Goal: Task Accomplishment & Management: Manage account settings

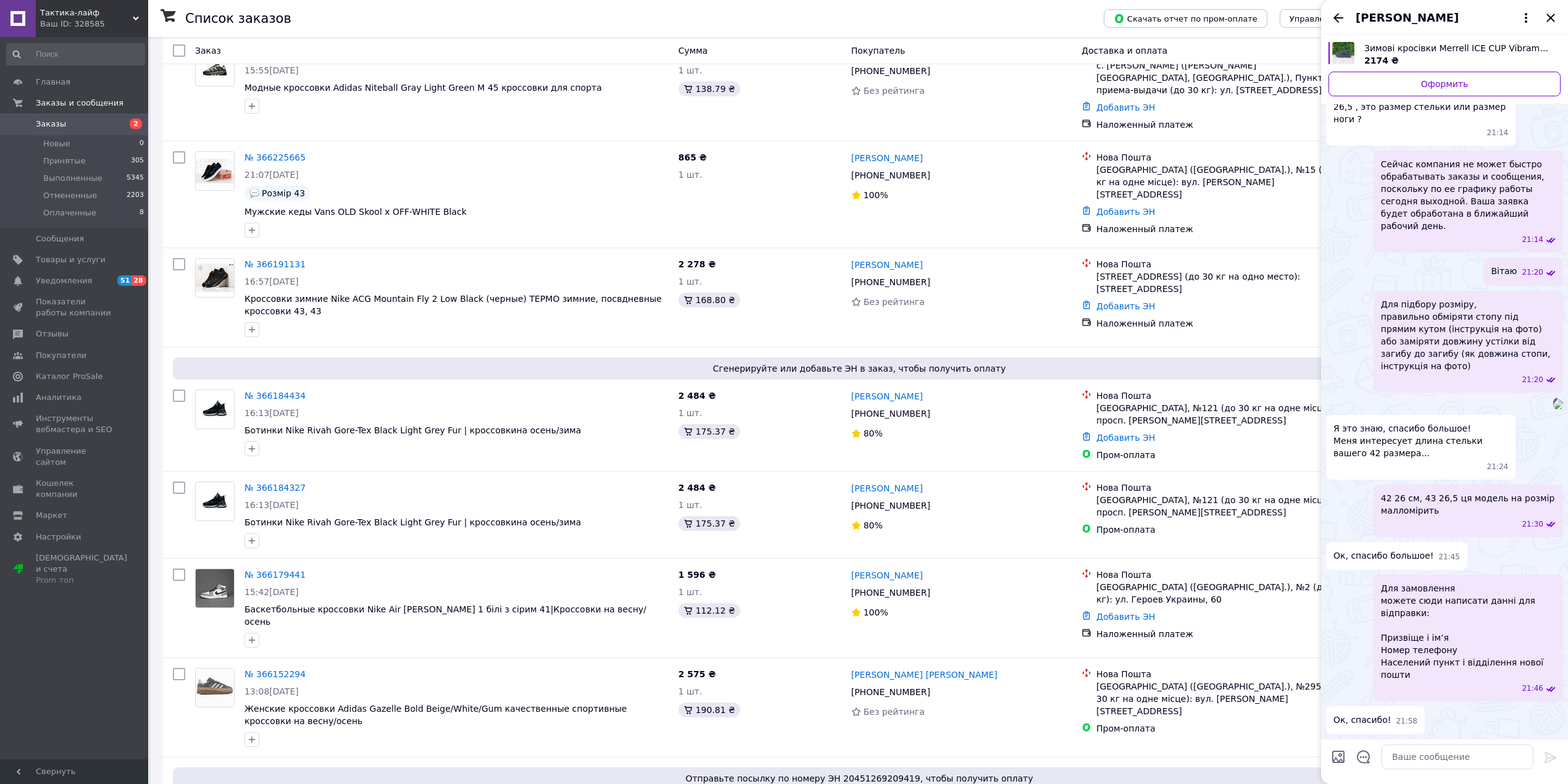
scroll to position [577, 0]
click at [1341, 17] on icon "Назад" at bounding box center [1338, 17] width 10 height 10
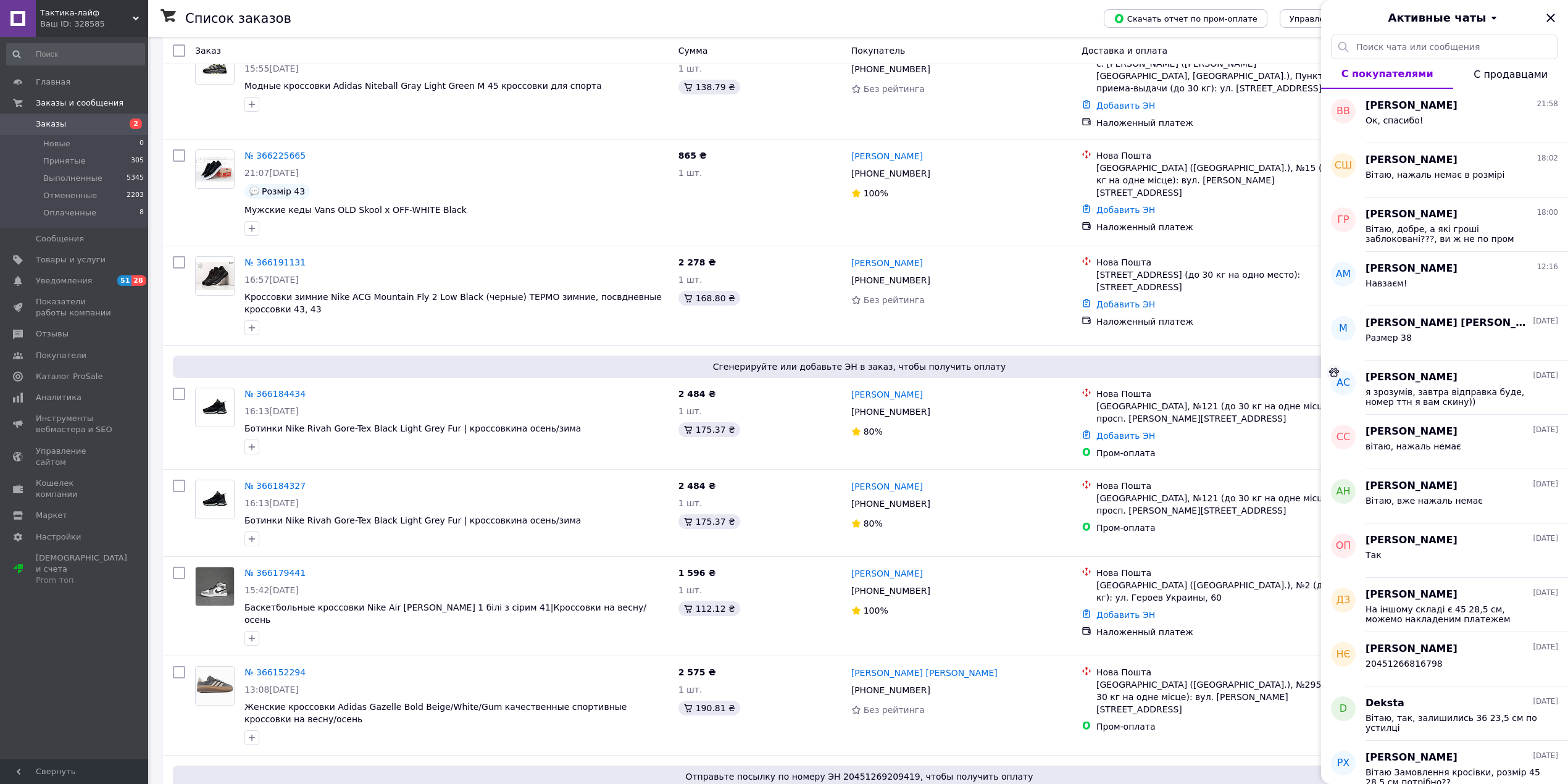
drag, startPoint x: 1553, startPoint y: 24, endPoint x: 1469, endPoint y: 52, distance: 88.5
click at [1553, 23] on icon "Закрыть" at bounding box center [1550, 17] width 15 height 15
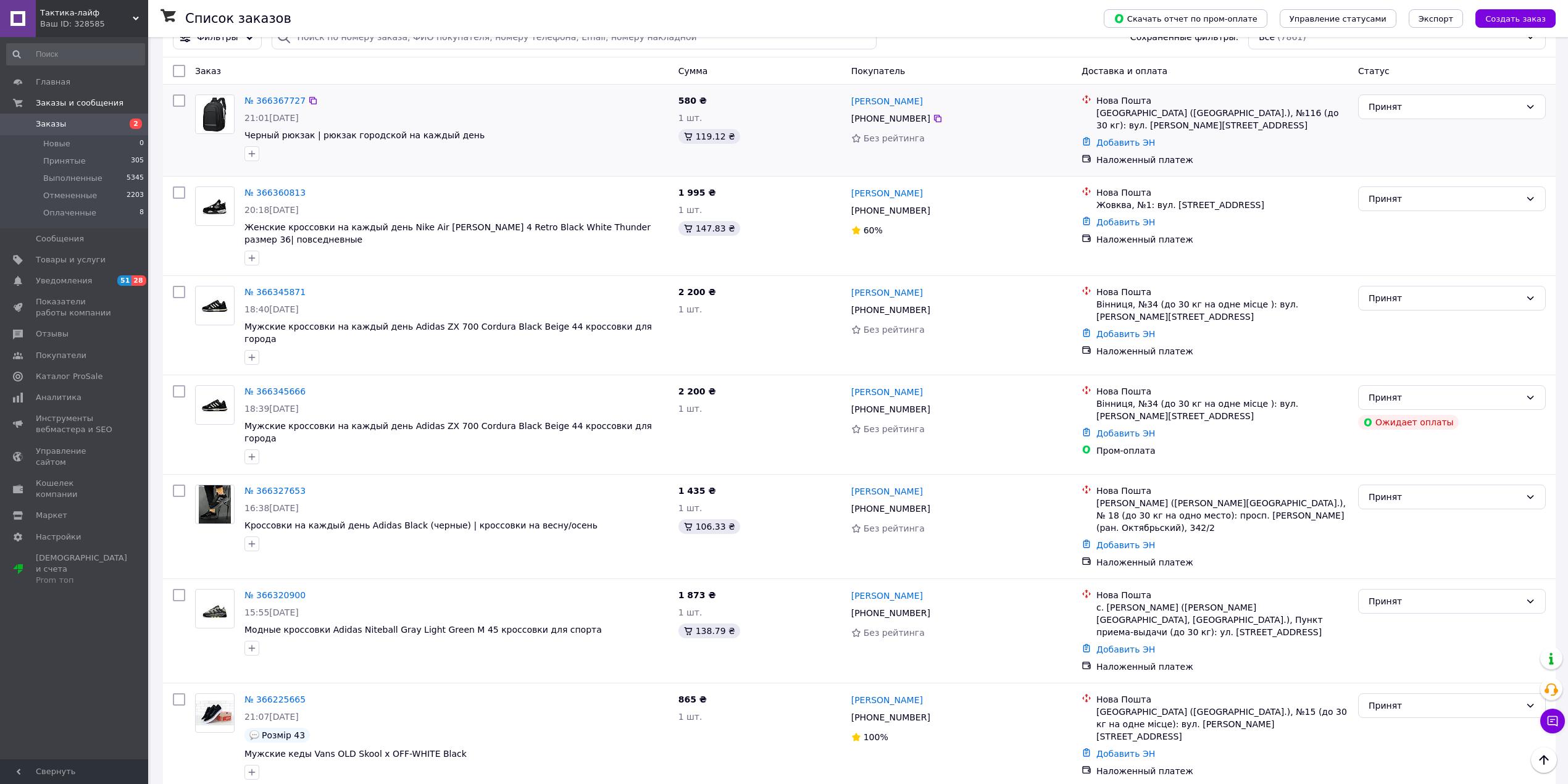
scroll to position [0, 0]
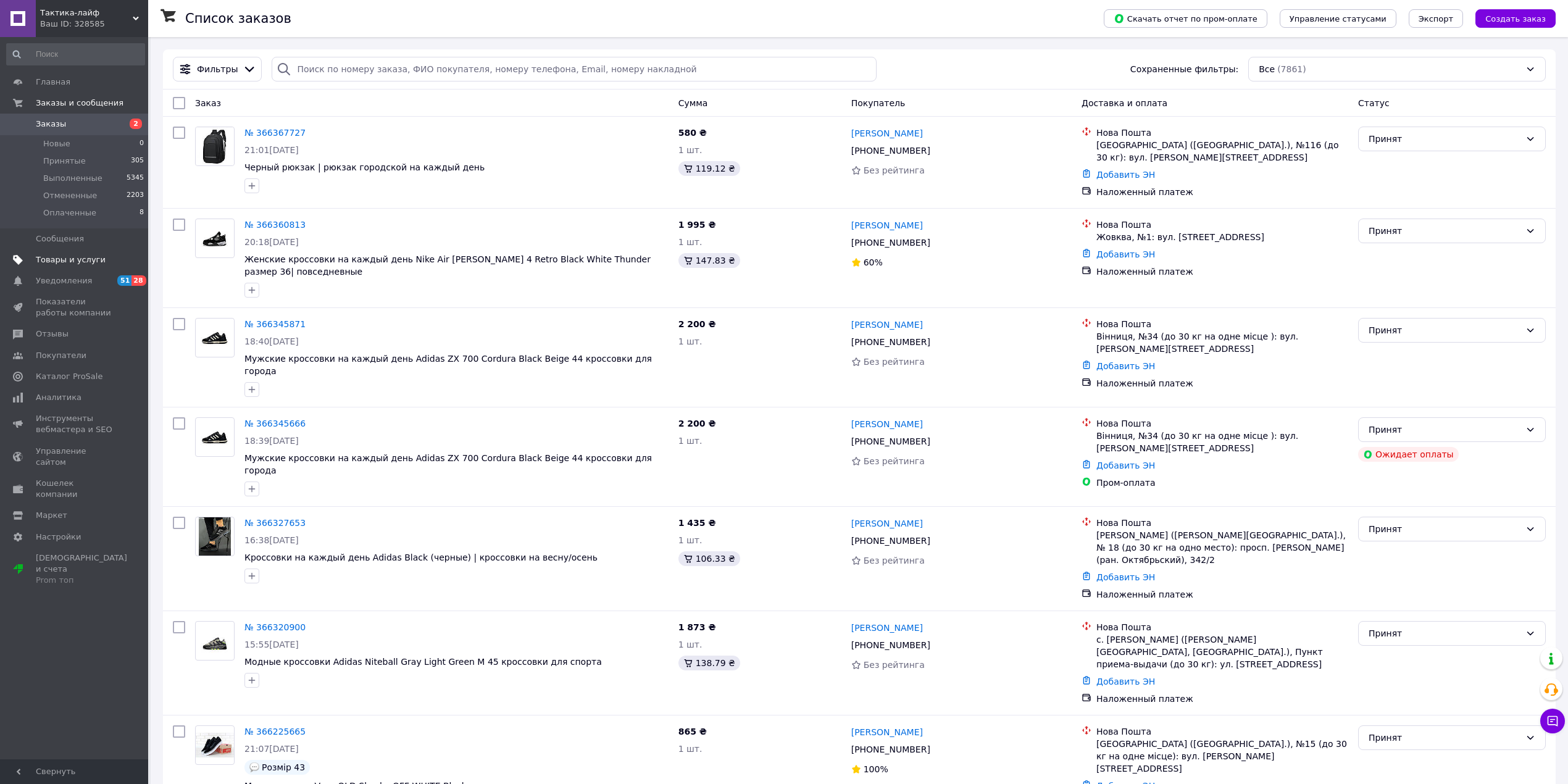
click at [64, 261] on span "Товары и услуги" at bounding box center [71, 260] width 70 height 11
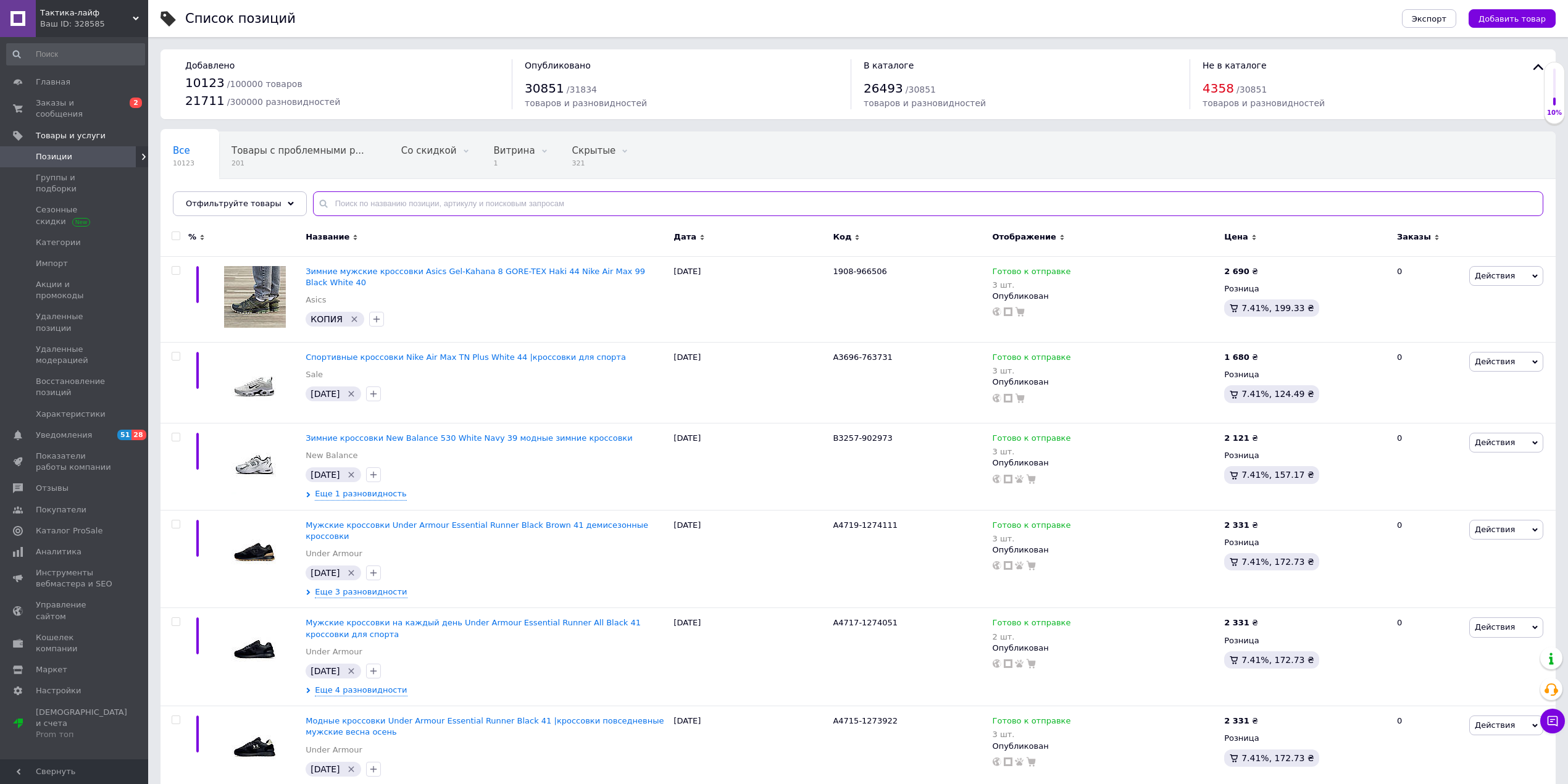
click at [363, 207] on input "text" at bounding box center [928, 204] width 1230 height 24
paste input "6495"
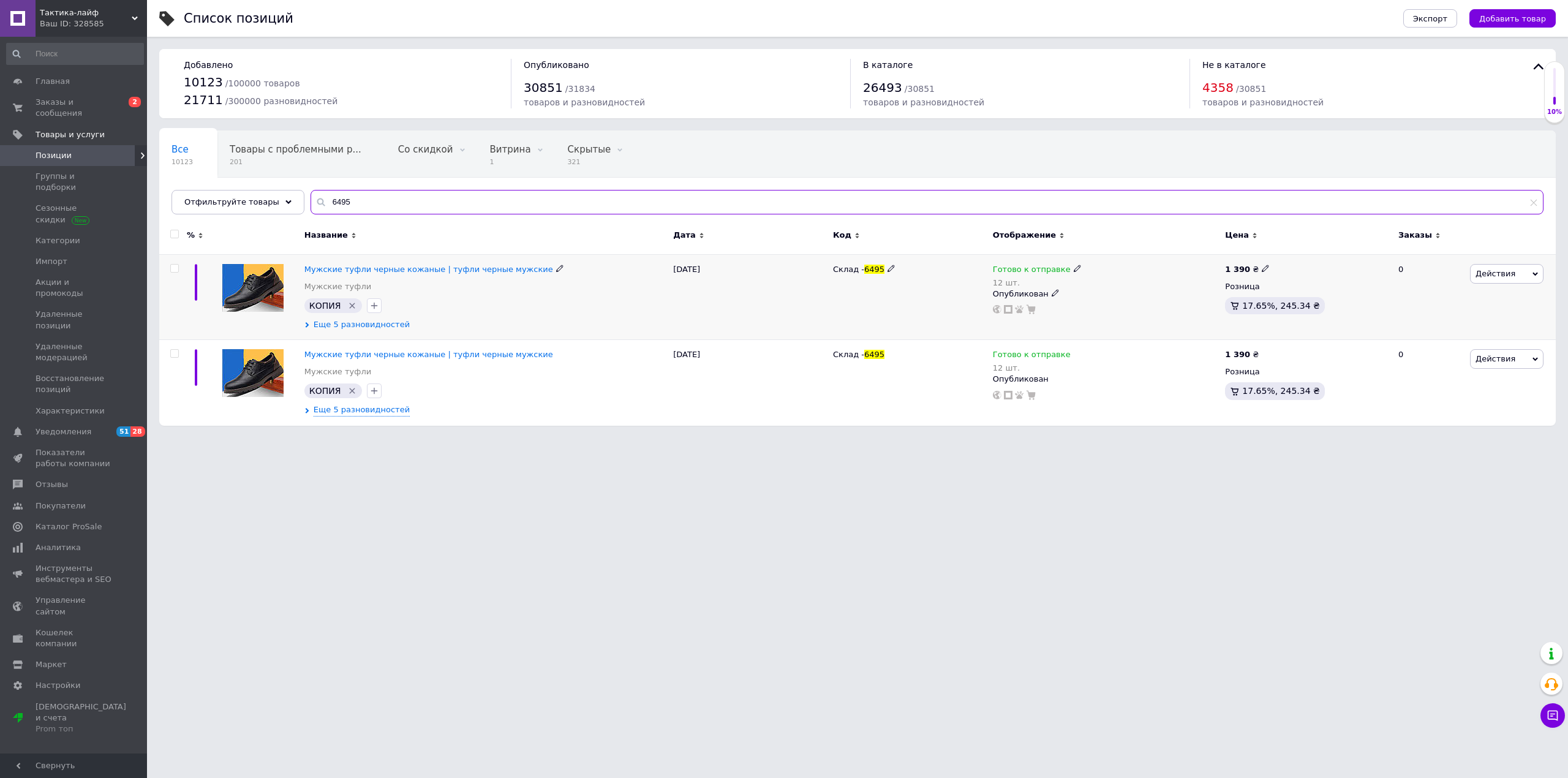
type input "6495"
click at [332, 322] on span "Еще 5 разновидностей" at bounding box center [361, 324] width 96 height 11
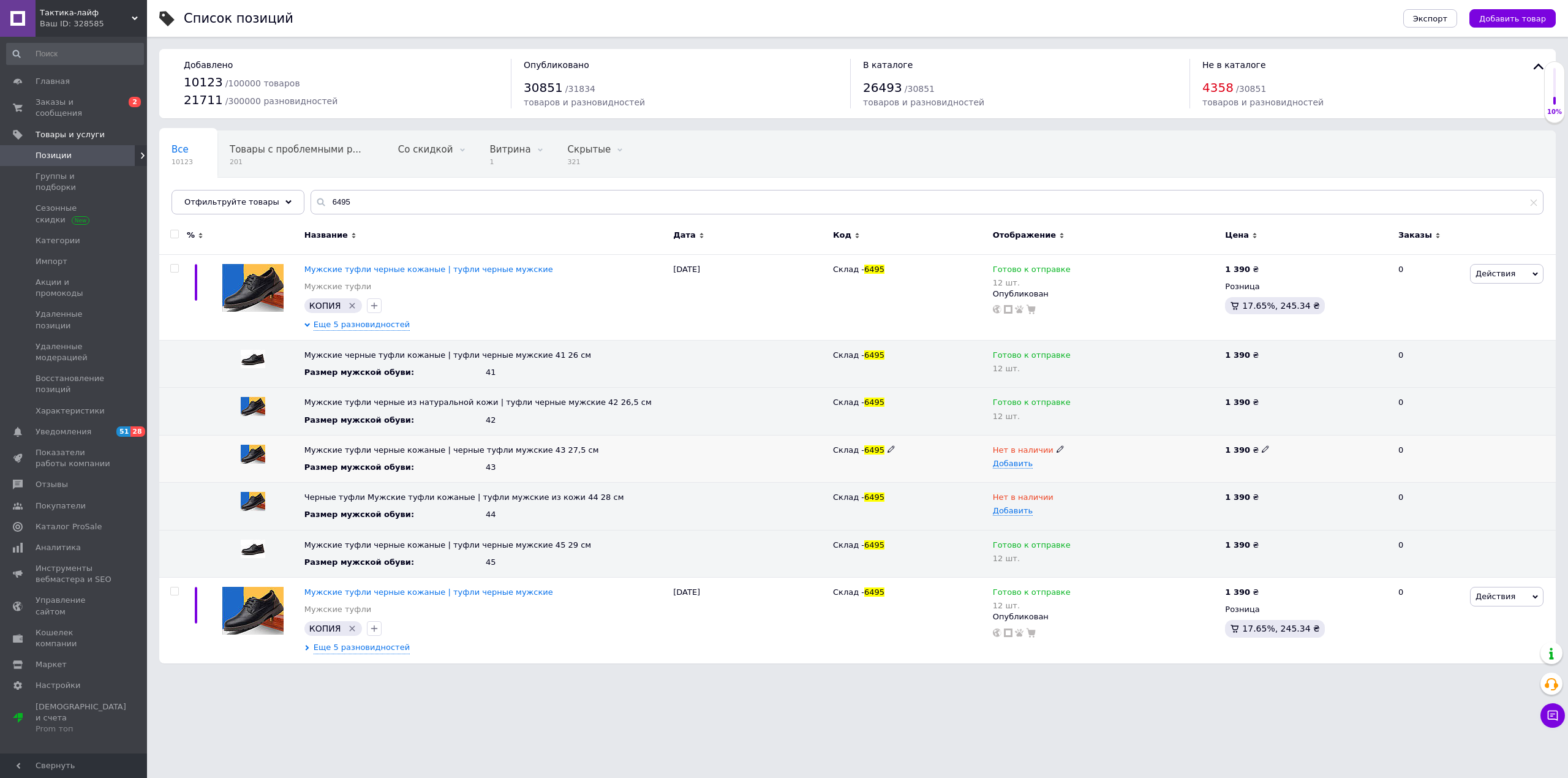
click at [1057, 452] on icon at bounding box center [1060, 449] width 8 height 8
click at [1037, 506] on li "Готово к отправке" at bounding box center [1104, 508] width 231 height 17
click at [1019, 464] on span "Добавить" at bounding box center [1012, 464] width 39 height 10
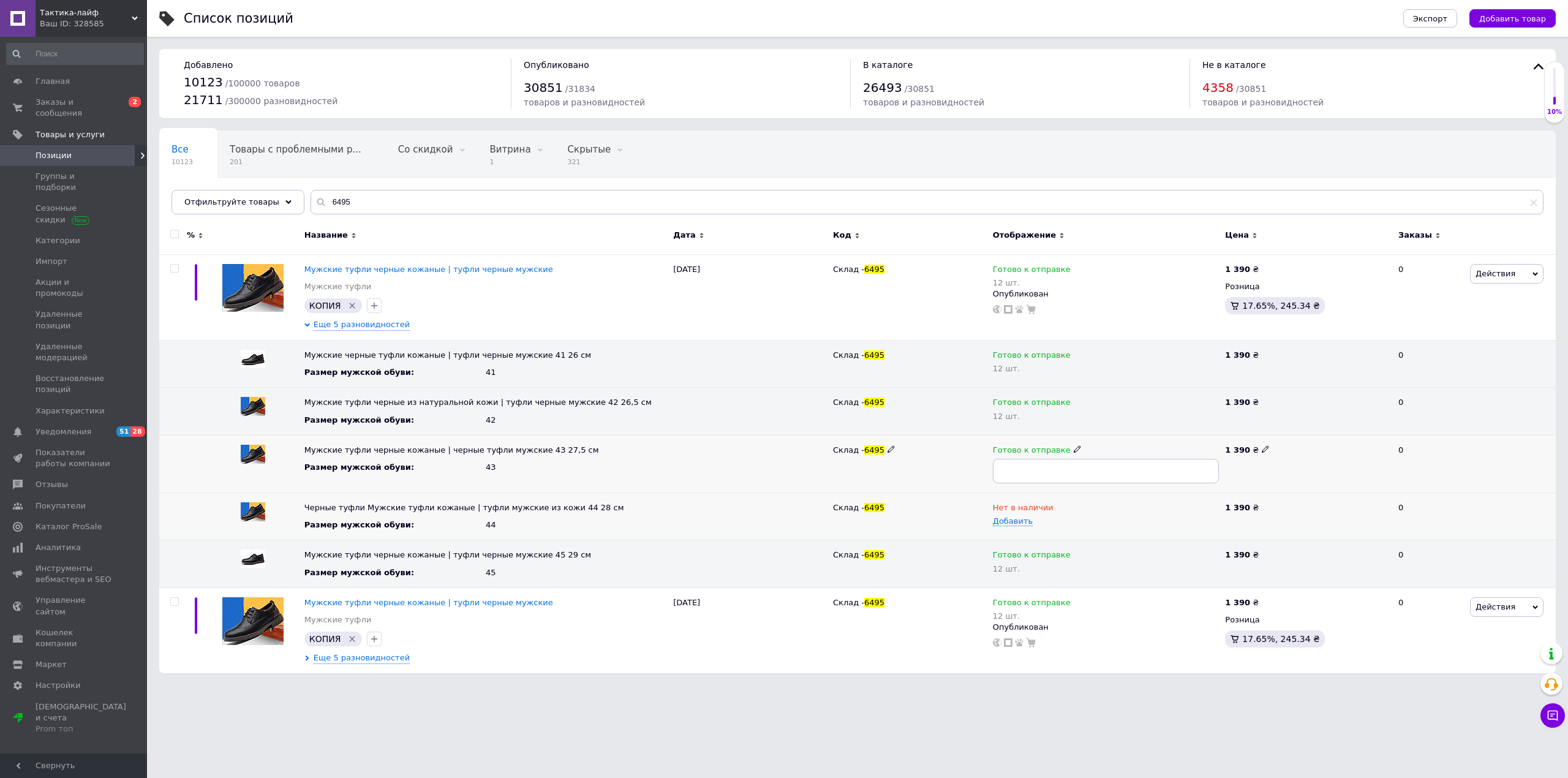
type input "3"
click at [915, 505] on div "Склад - 6495" at bounding box center [910, 508] width 154 height 11
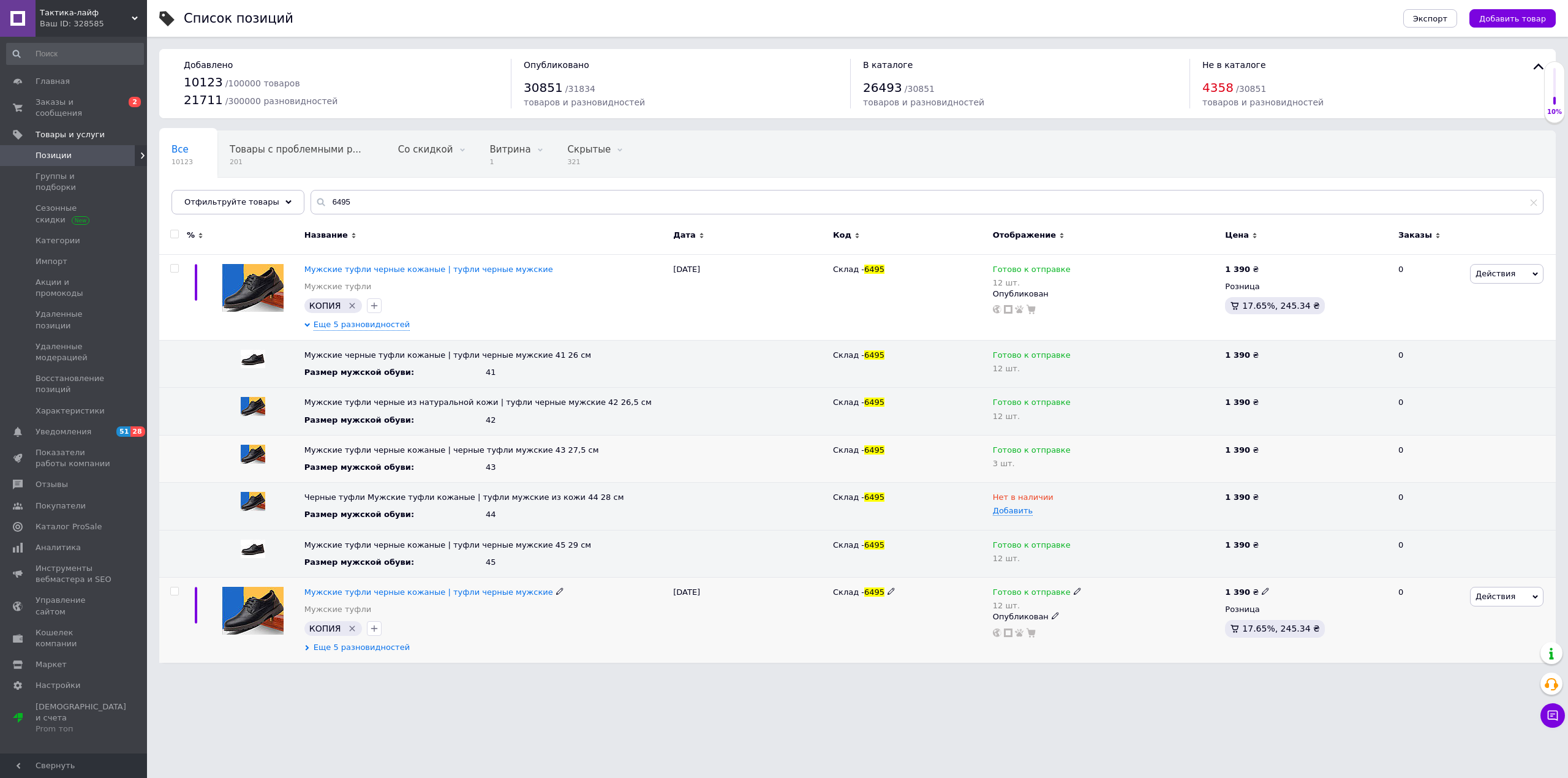
click at [372, 653] on span "Еще 5 разновидностей" at bounding box center [361, 647] width 96 height 11
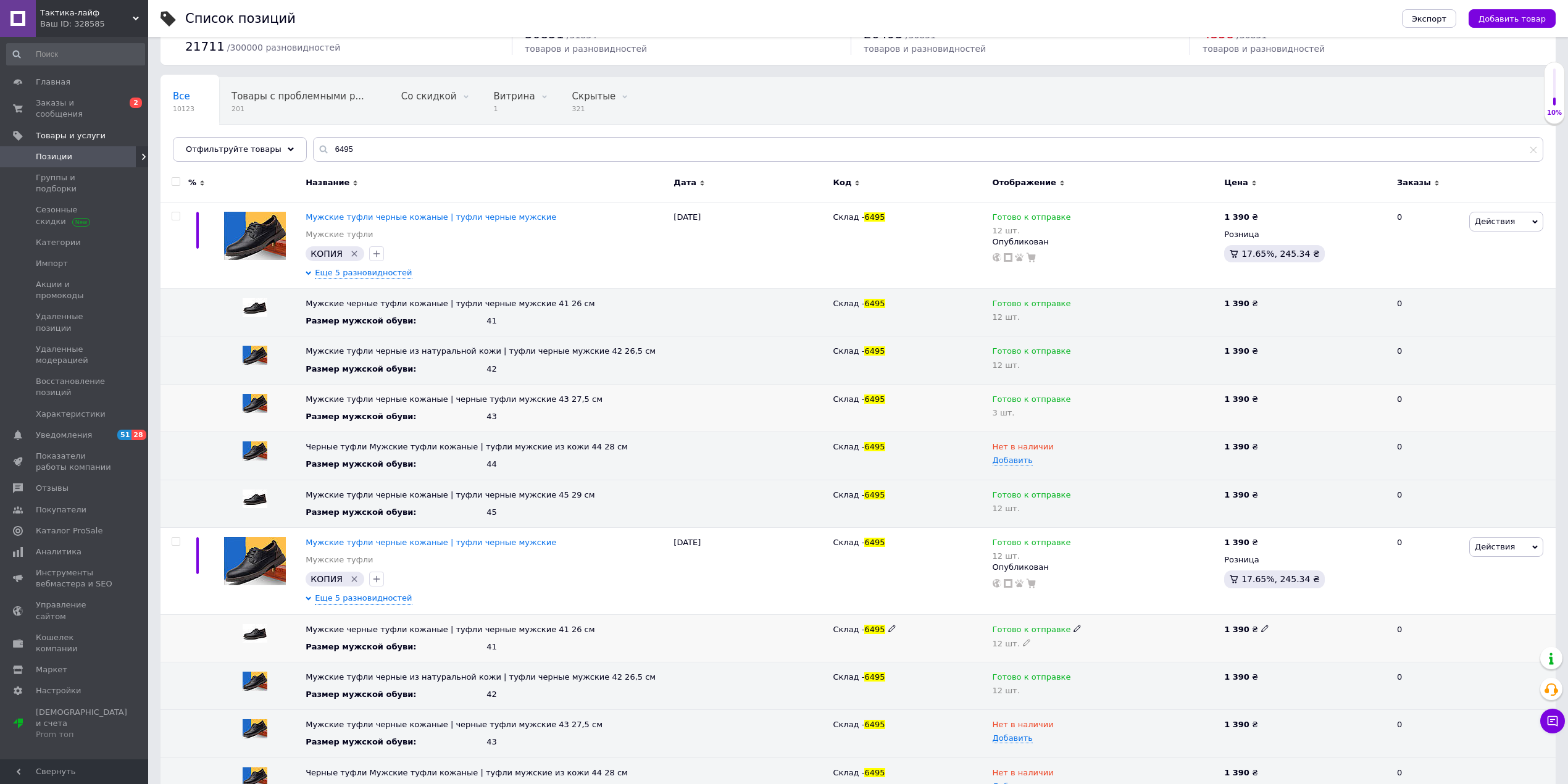
scroll to position [139, 0]
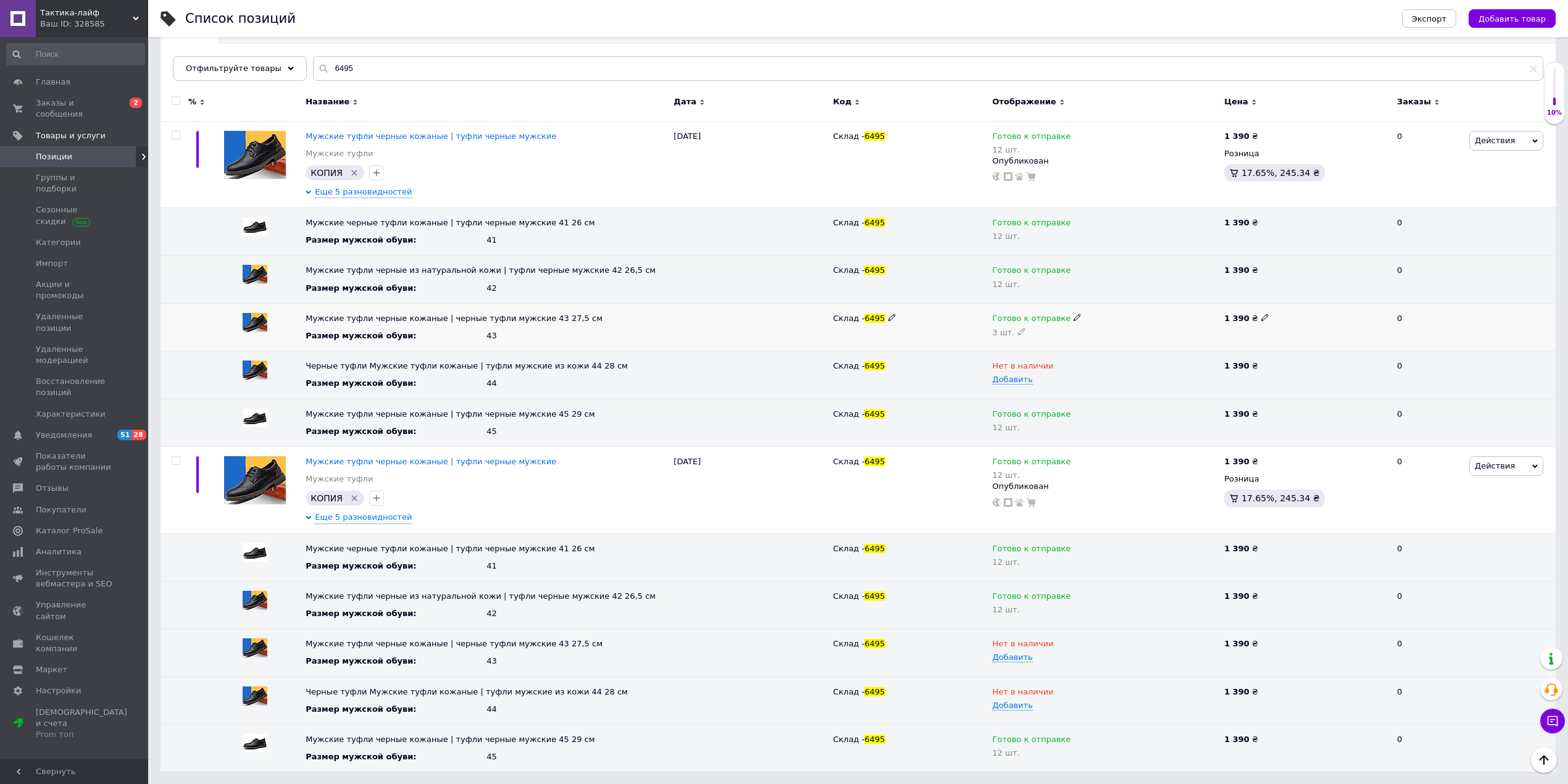
click at [1073, 318] on icon at bounding box center [1077, 318] width 8 height 8
click at [1025, 361] on li "Нет в наличии" at bounding box center [1103, 360] width 231 height 17
click at [1018, 329] on icon at bounding box center [1022, 331] width 8 height 8
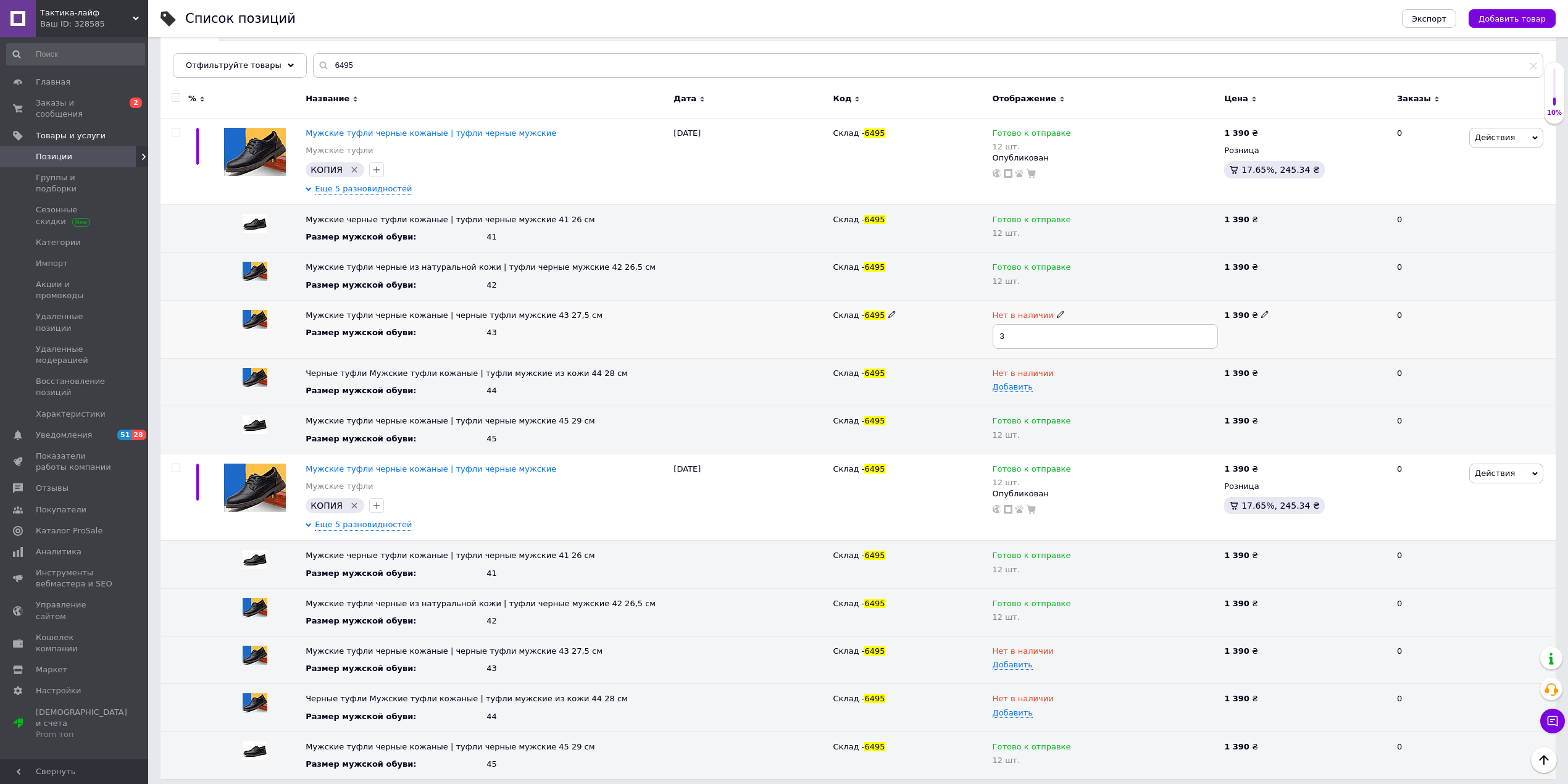
click at [980, 338] on div "Мужские туфли черные кожаные | черные туфли мужские 43 27,5 см Размер мужской о…" at bounding box center [858, 329] width 1395 height 58
type input "0"
click at [961, 327] on div "Склад - 6495" at bounding box center [909, 329] width 159 height 58
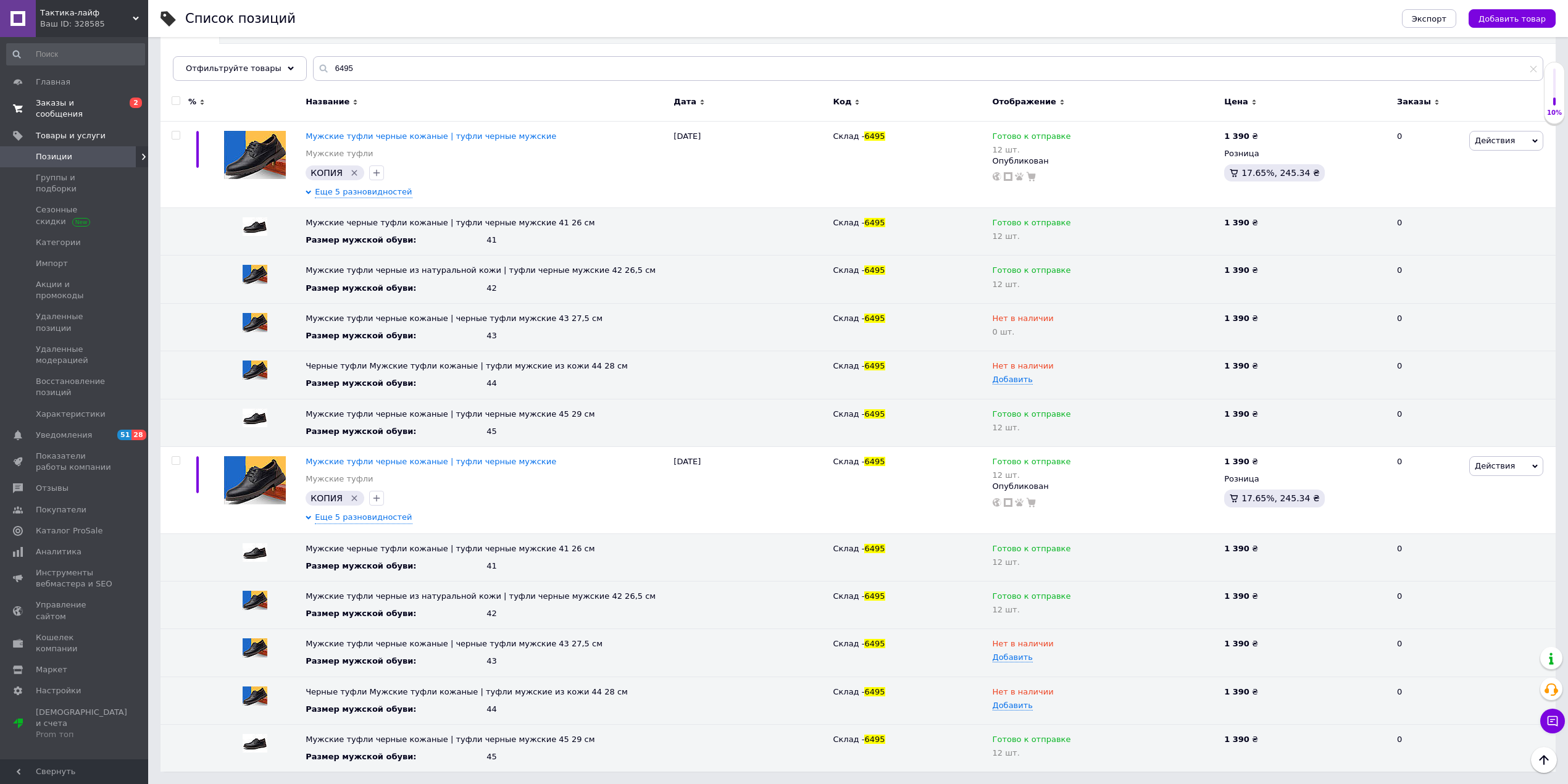
click at [39, 107] on span "Заказы и сообщения" at bounding box center [75, 109] width 78 height 22
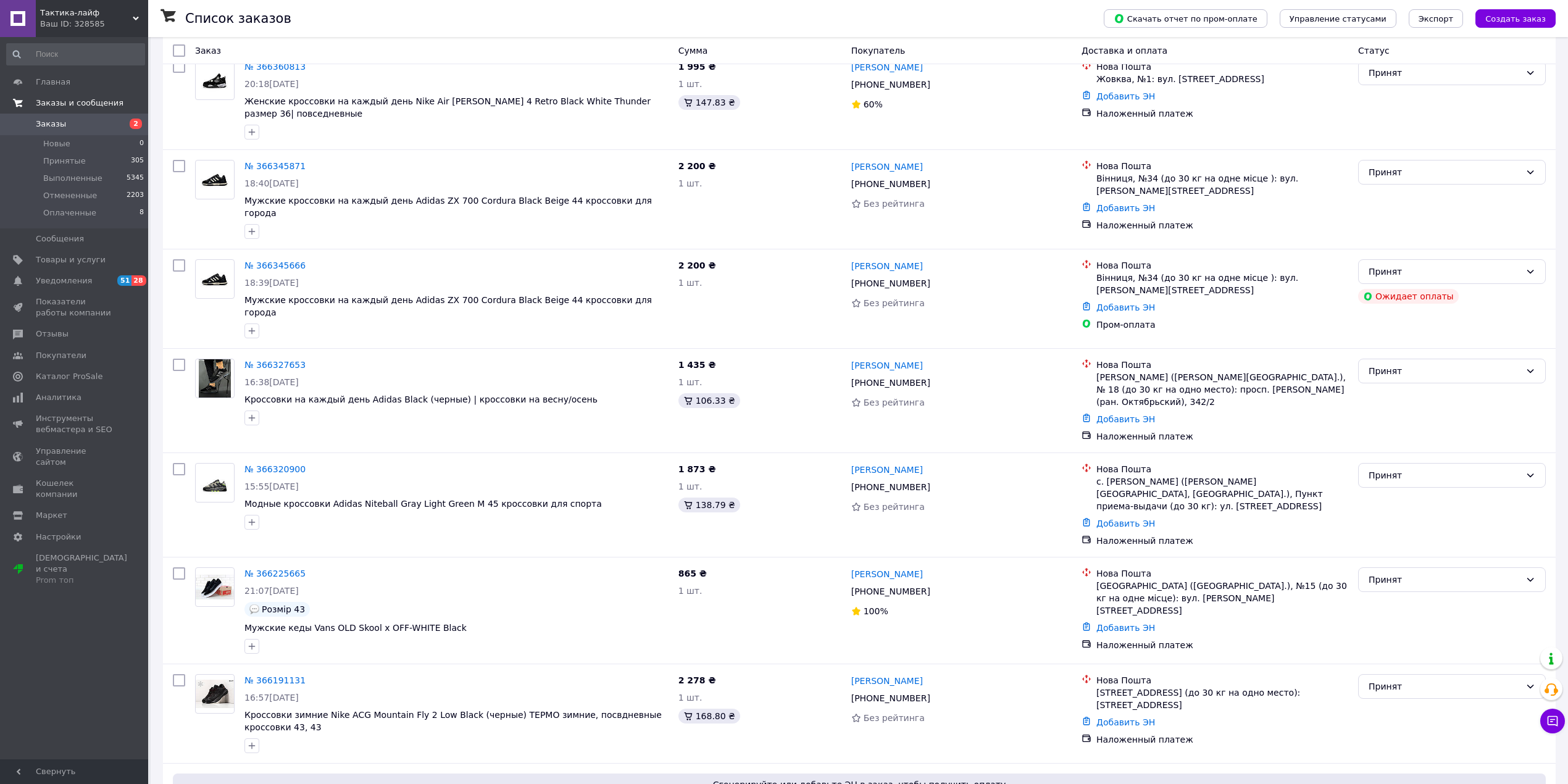
scroll to position [165, 0]
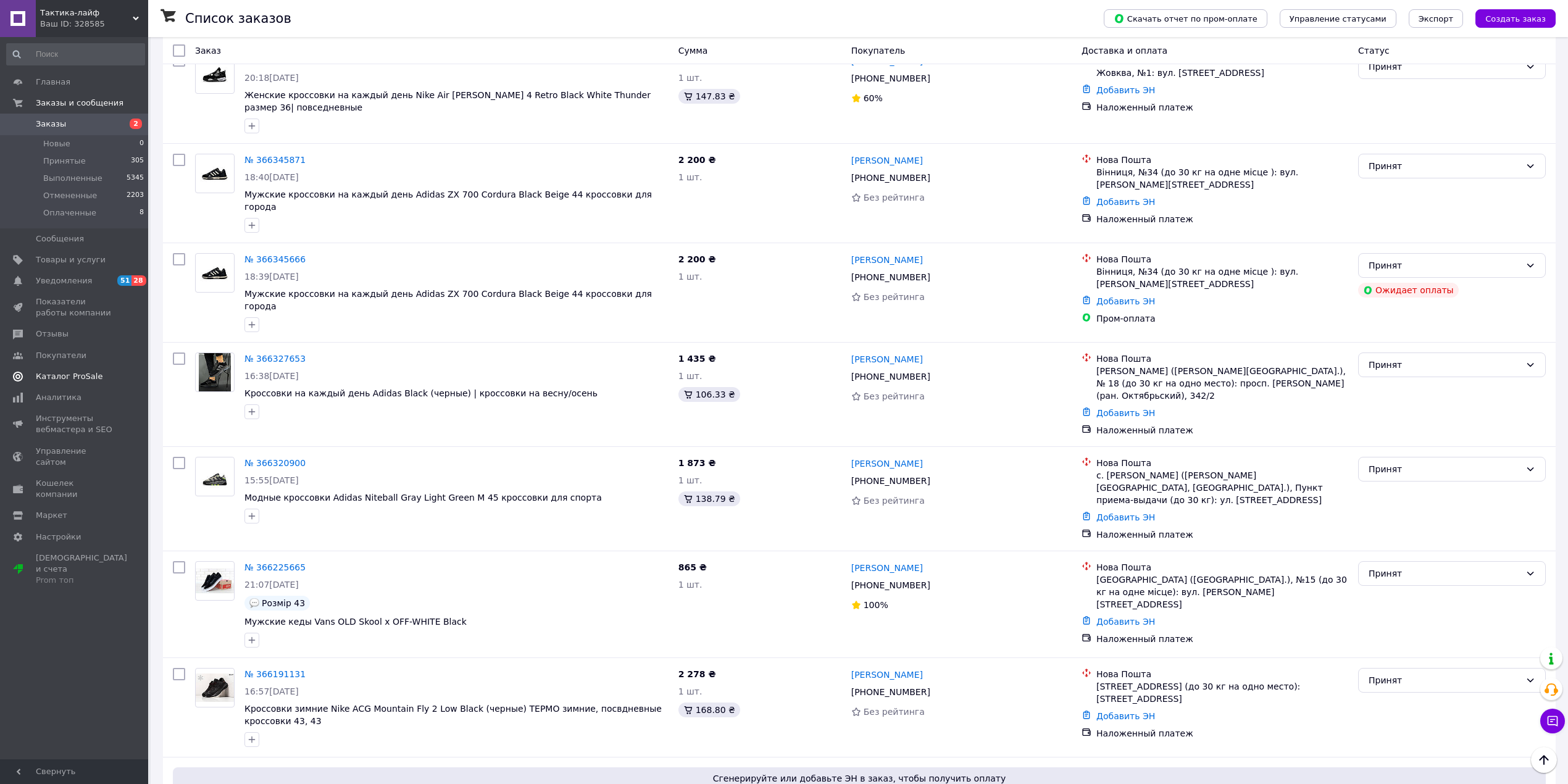
click at [77, 376] on span "Каталог ProSale" at bounding box center [69, 376] width 67 height 11
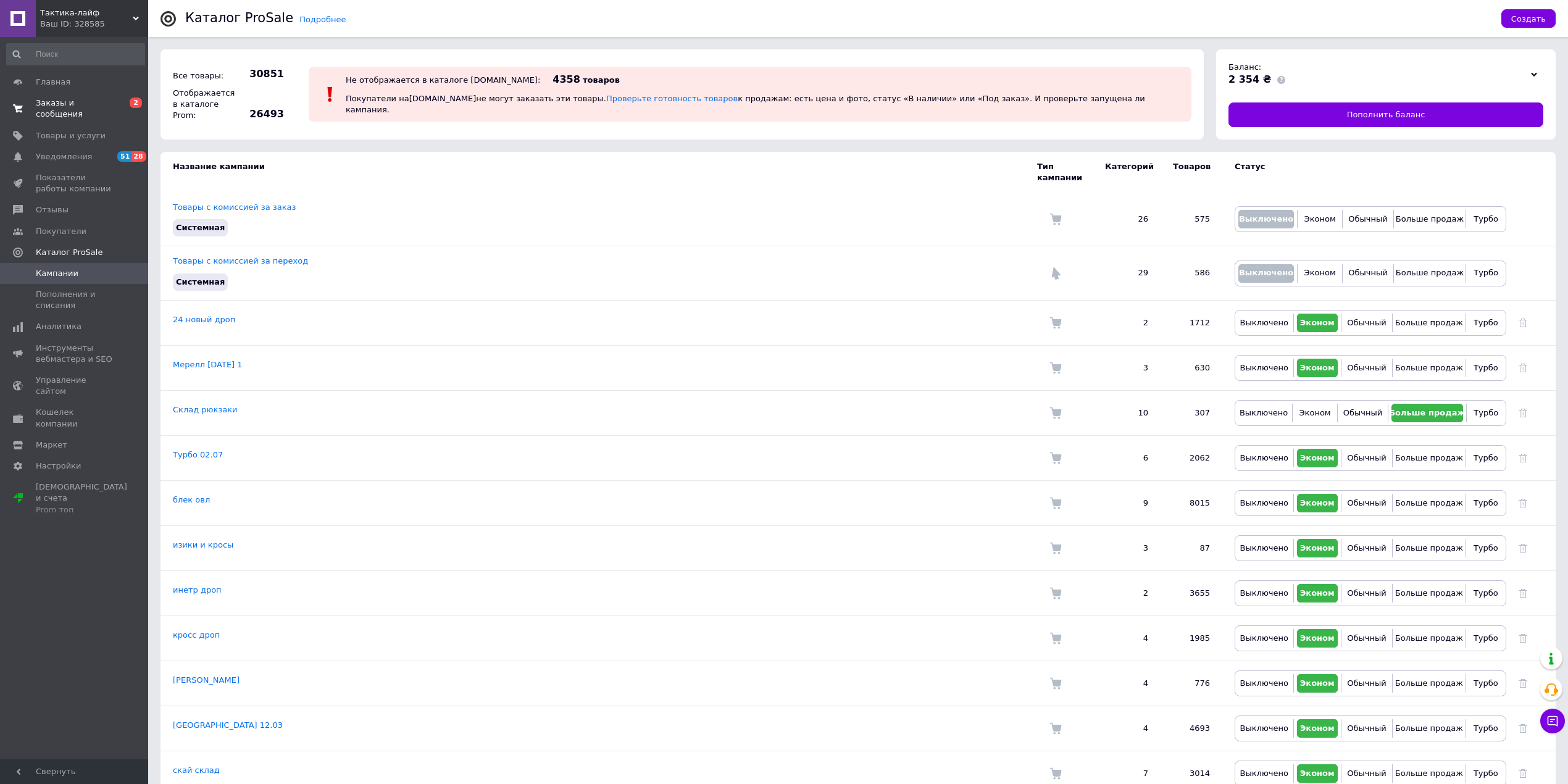
click at [43, 103] on span "Заказы и сообщения" at bounding box center [75, 109] width 78 height 22
